Goal: Task Accomplishment & Management: Use online tool/utility

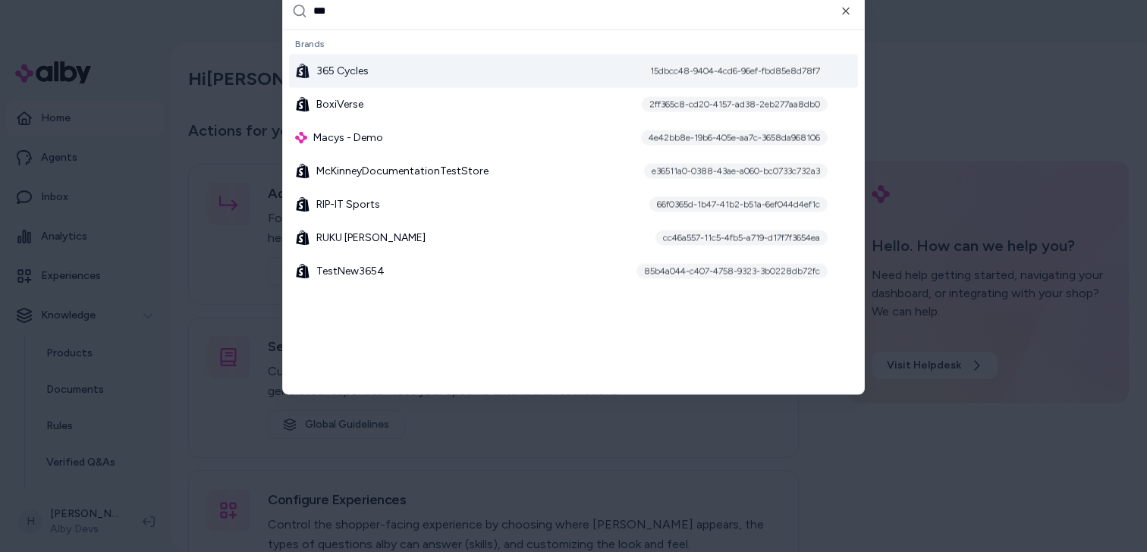
type input "***"
click at [405, 70] on div "365 Cycles 15dbcc48-9404-4cd6-96ef-fbd85e8d78f7" at bounding box center [573, 70] width 569 height 33
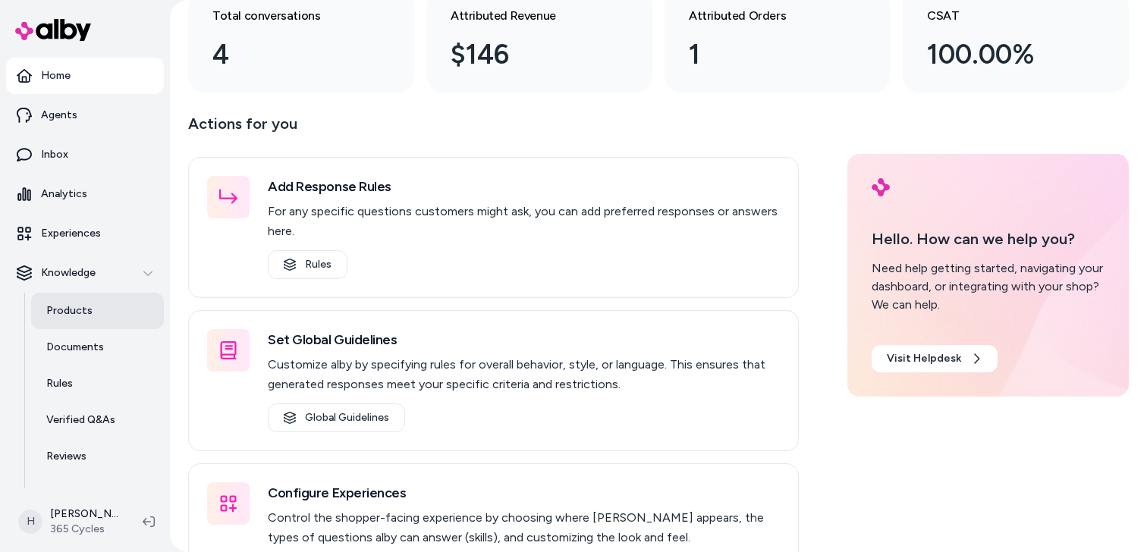
scroll to position [135, 0]
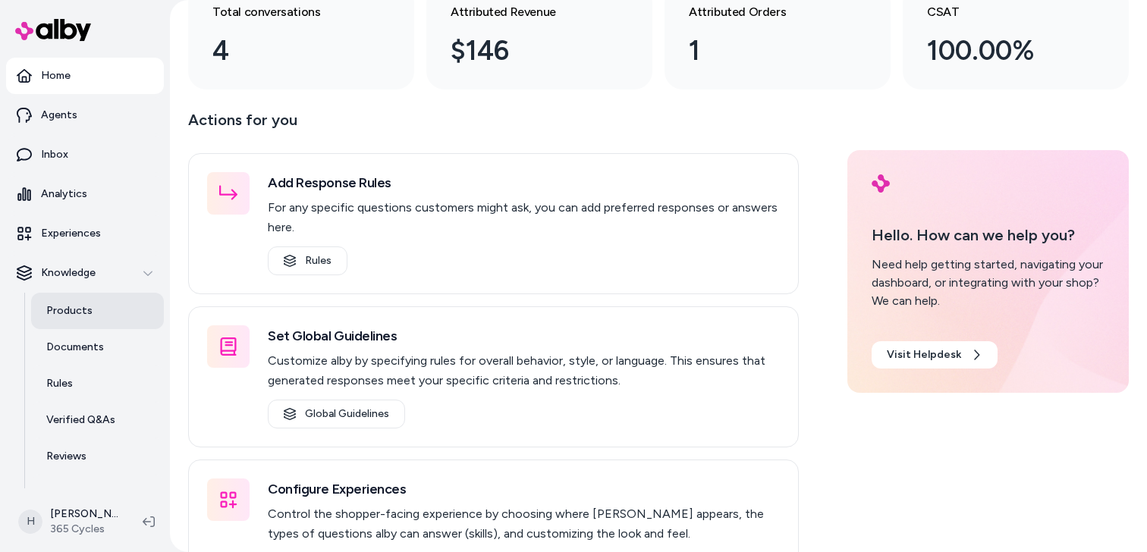
click at [89, 312] on link "Products" at bounding box center [97, 311] width 133 height 36
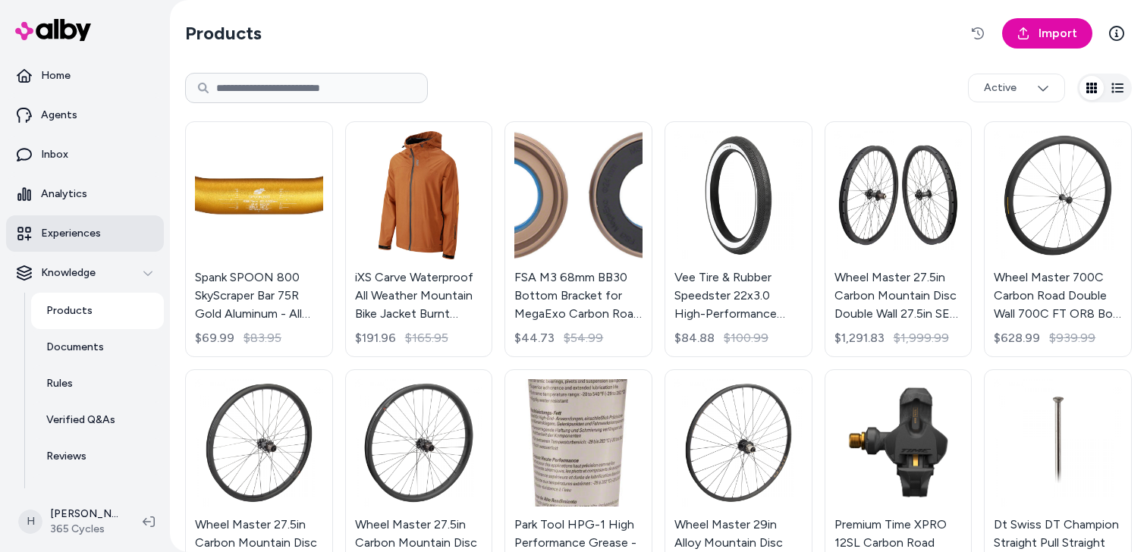
click at [69, 242] on link "Experiences" at bounding box center [85, 233] width 158 height 36
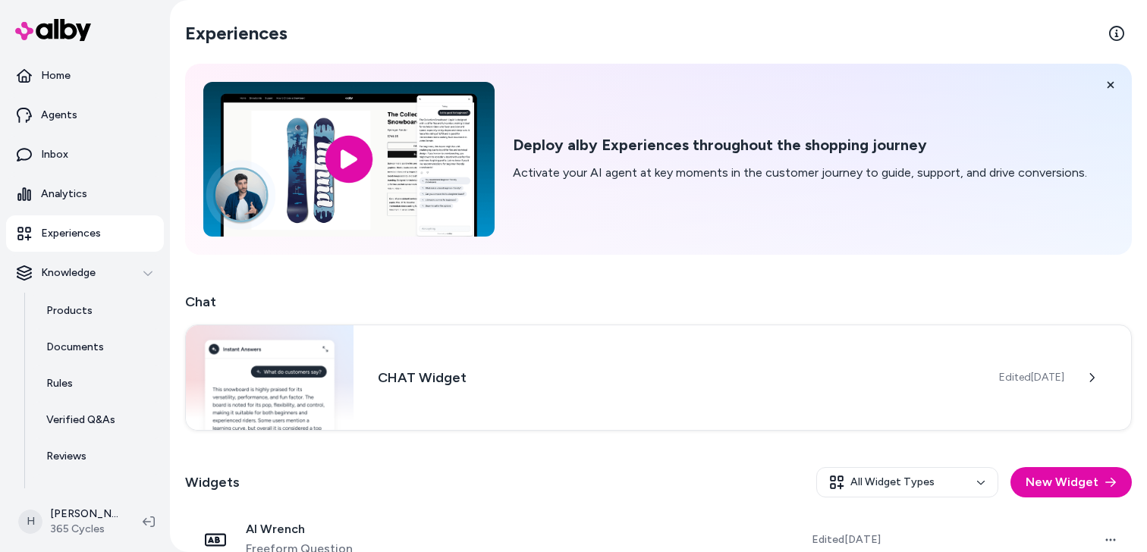
scroll to position [153, 0]
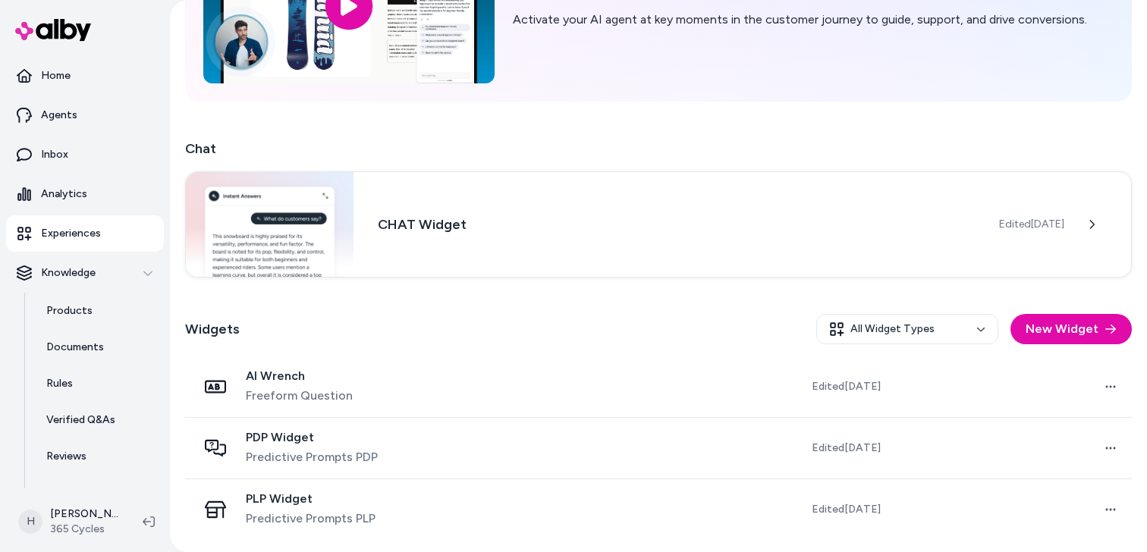
click at [346, 450] on span "Predictive Prompts PDP" at bounding box center [312, 457] width 132 height 18
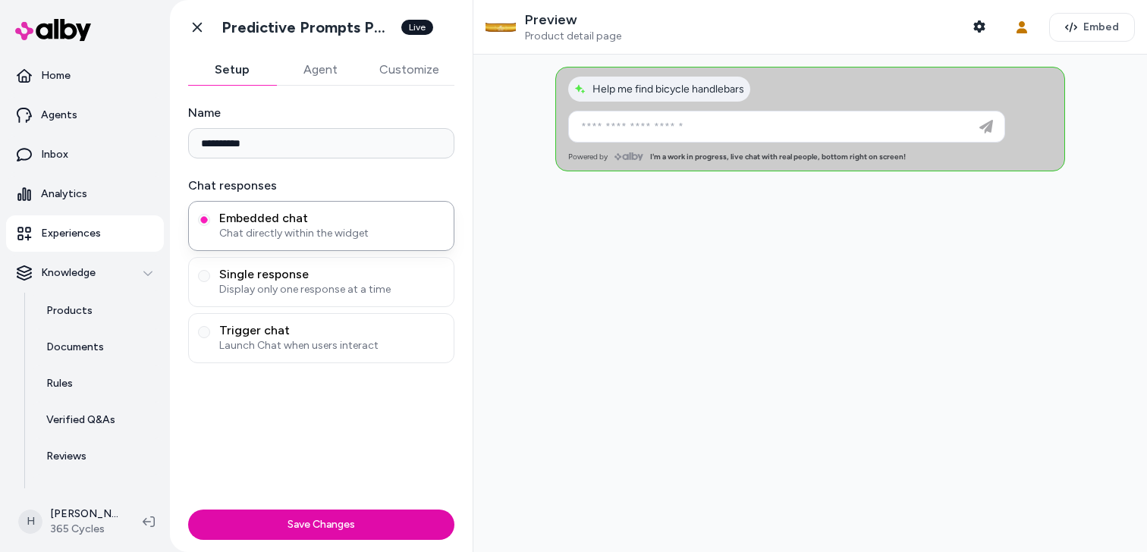
click at [302, 64] on button "Agent" at bounding box center [320, 70] width 88 height 30
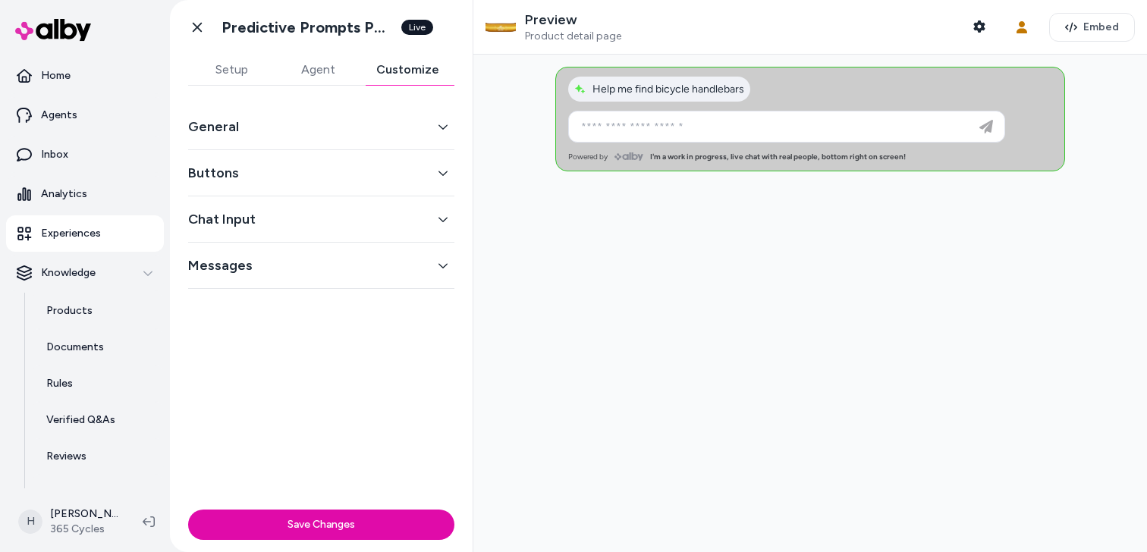
click at [382, 65] on button "Customize" at bounding box center [407, 70] width 93 height 30
click at [333, 256] on button "Messages" at bounding box center [321, 265] width 266 height 21
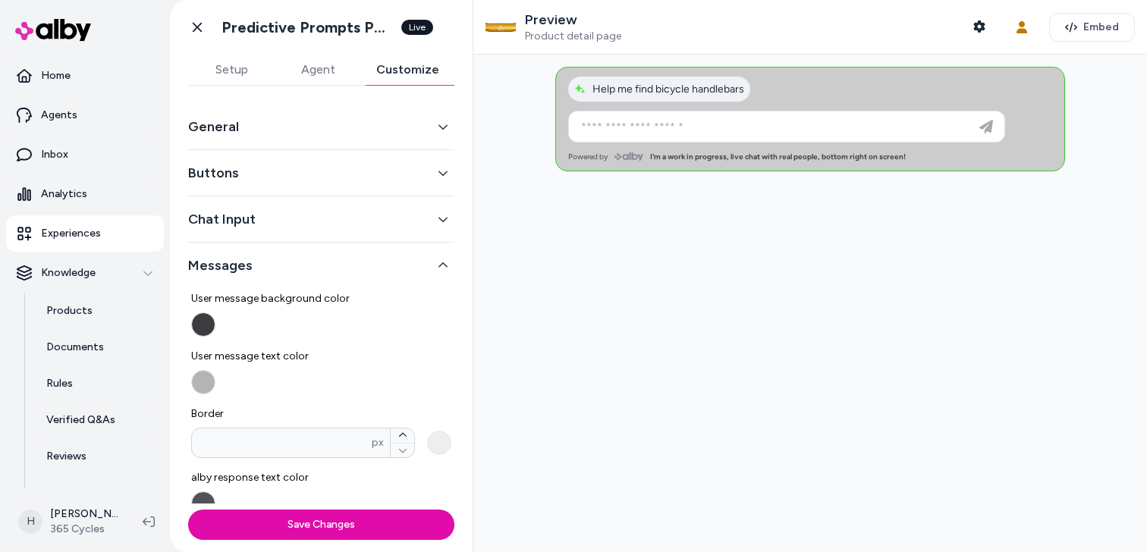
click at [339, 225] on button "Chat Input" at bounding box center [321, 219] width 266 height 21
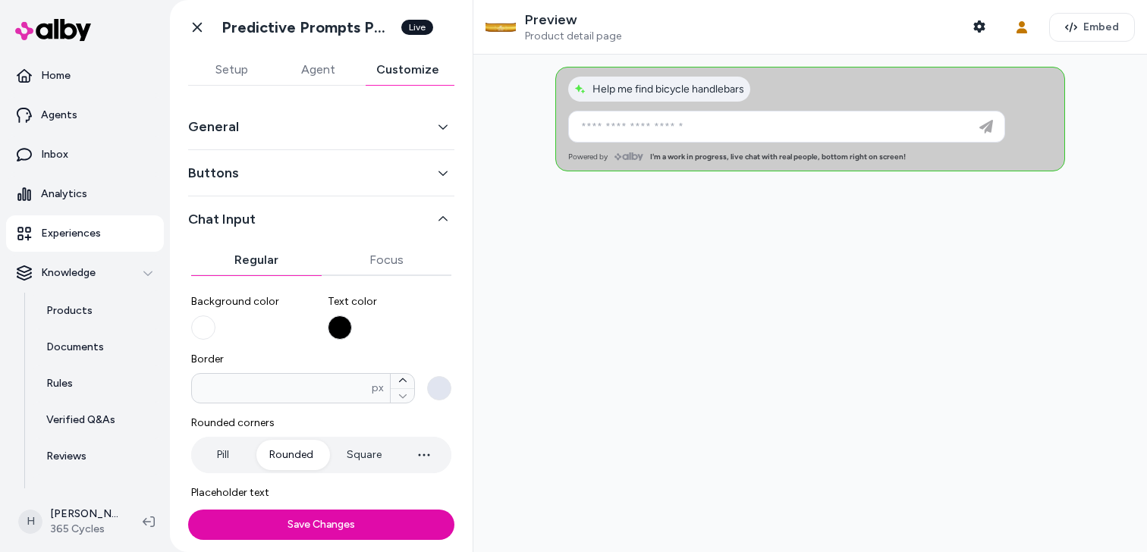
click at [314, 177] on button "Buttons" at bounding box center [321, 172] width 266 height 21
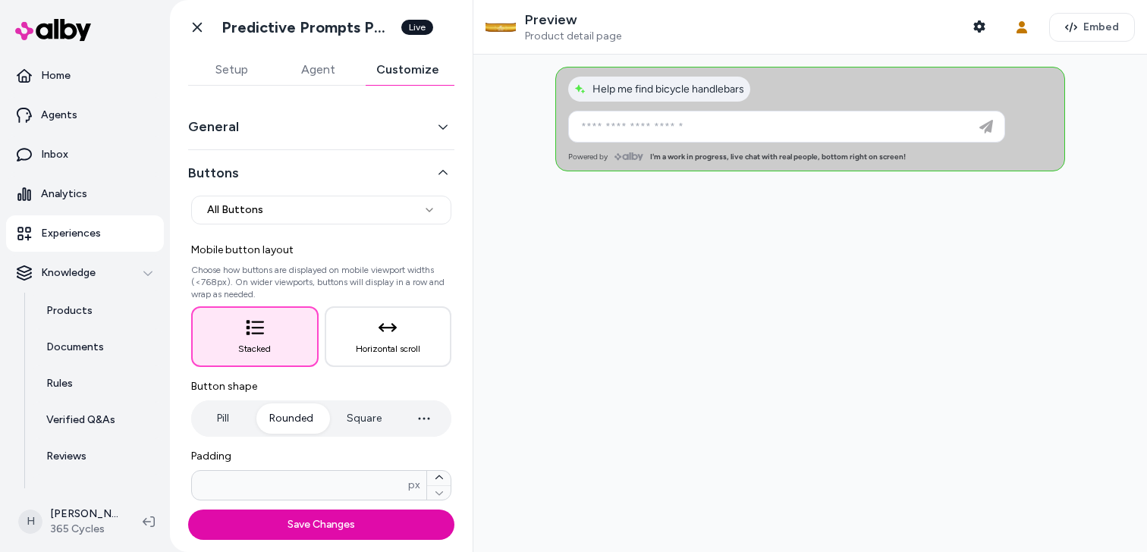
click at [316, 131] on button "General" at bounding box center [321, 126] width 266 height 21
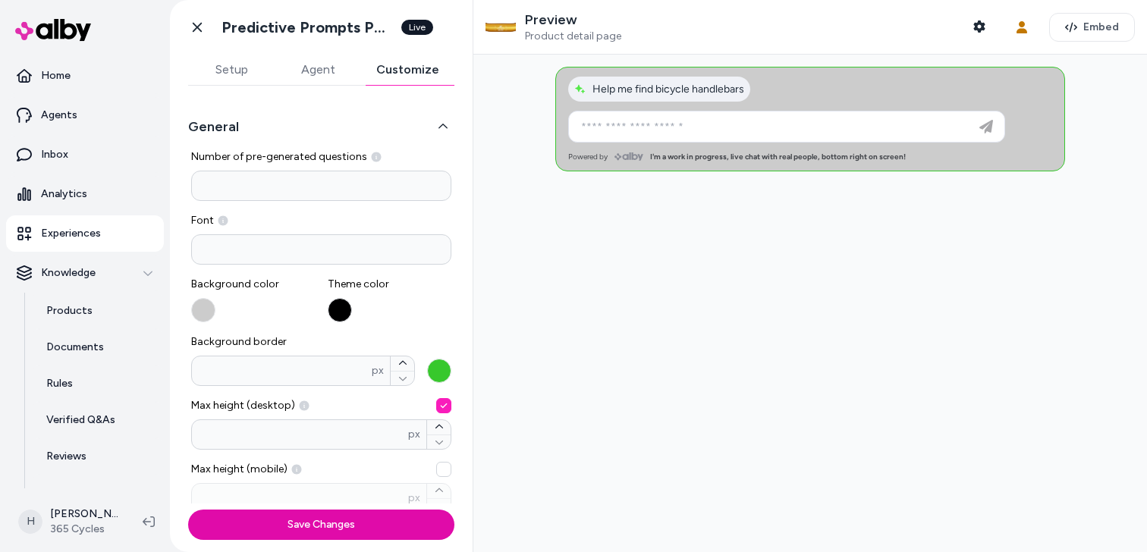
click at [448, 121] on icon "button" at bounding box center [443, 126] width 11 height 11
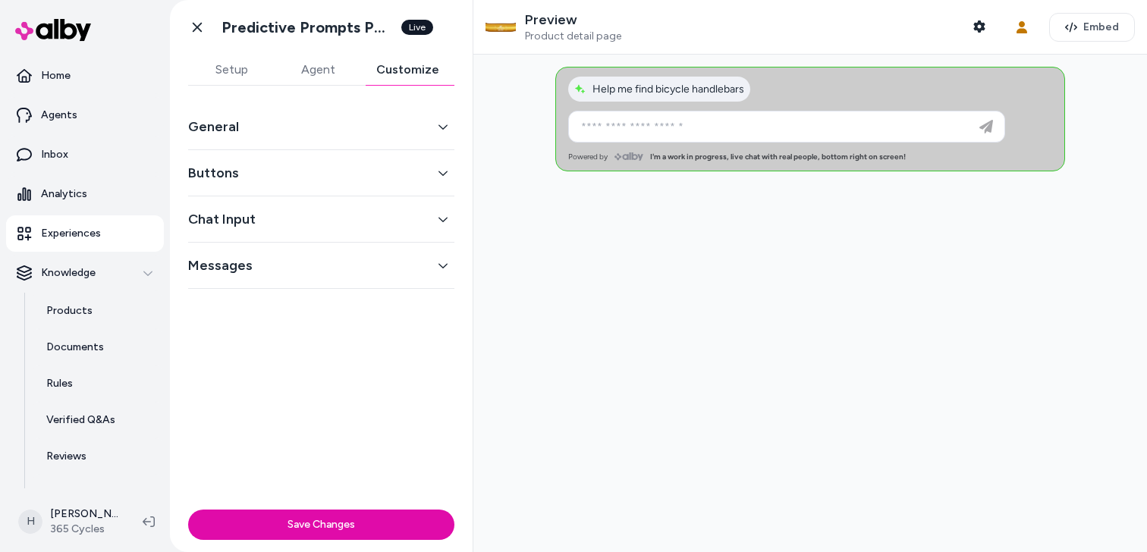
click at [448, 121] on icon "button" at bounding box center [443, 126] width 11 height 11
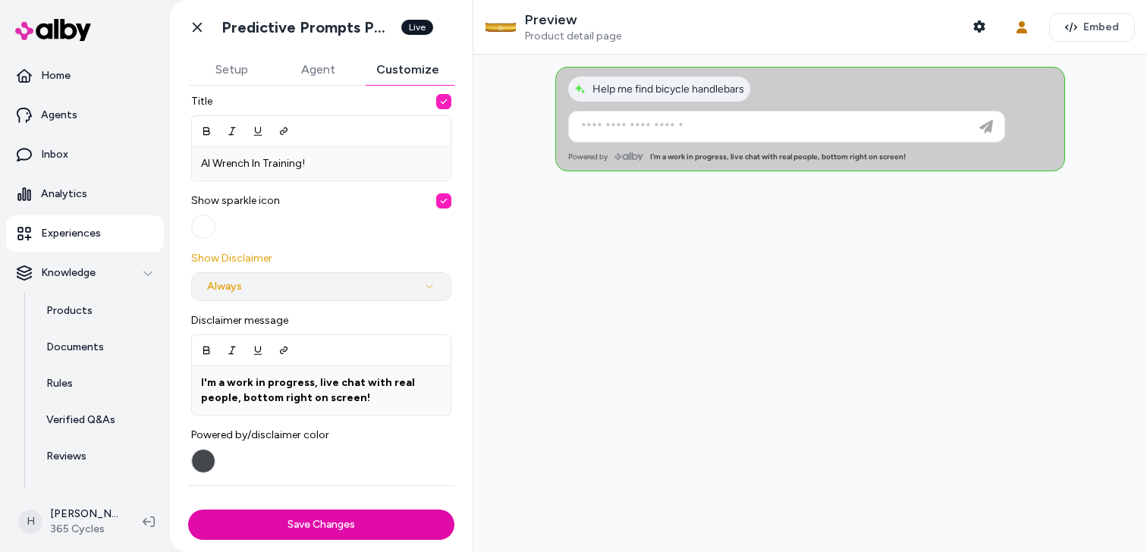
scroll to position [617, 0]
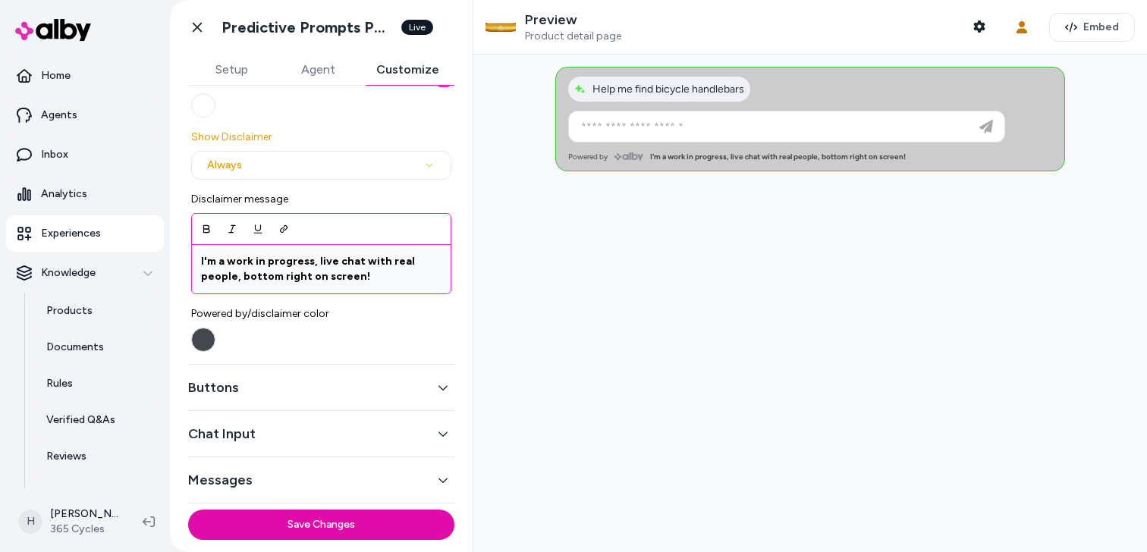
click at [347, 281] on p "I'm a work in progress, live chat with real people, bottom right on screen!" at bounding box center [321, 269] width 241 height 30
click at [352, 199] on div "Disclaimer message I'm a work in progress, live chat with real people, bottom r…" at bounding box center [321, 243] width 260 height 102
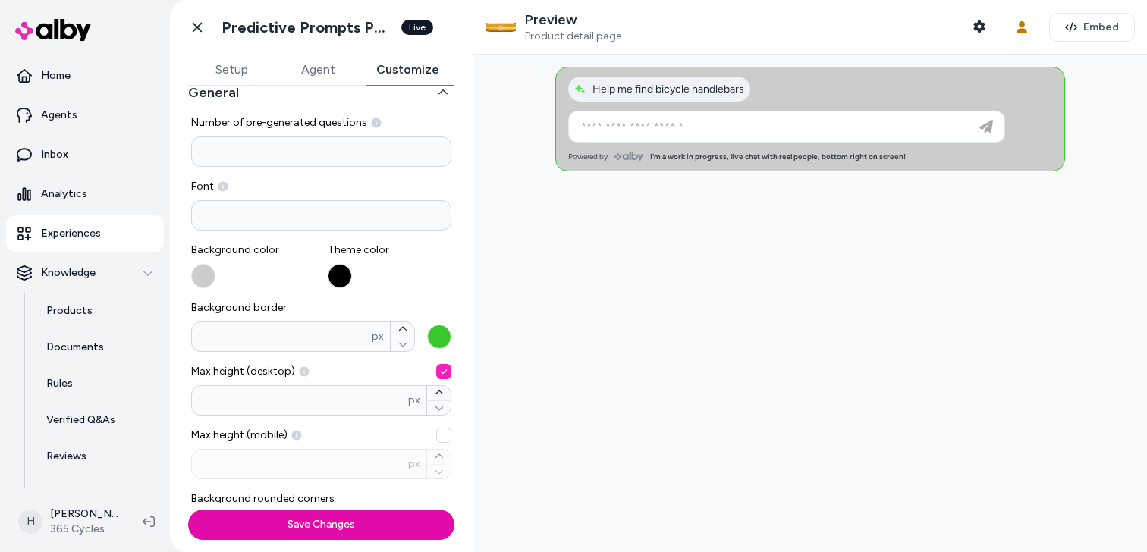
scroll to position [0, 0]
